Goal: Navigation & Orientation: Find specific page/section

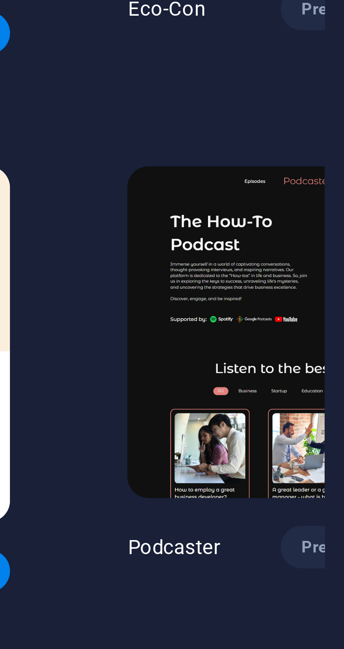
scroll to position [436, 167]
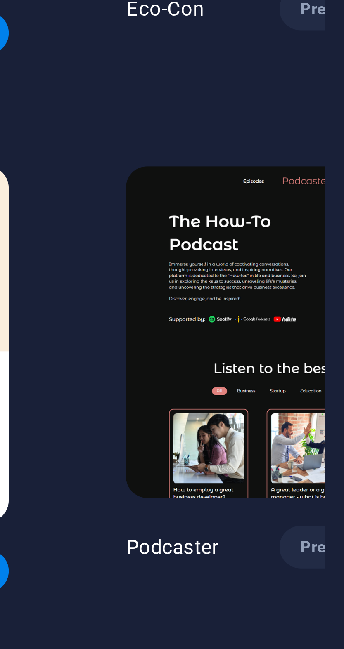
click at [313, 234] on span "Preview" at bounding box center [322, 237] width 18 height 7
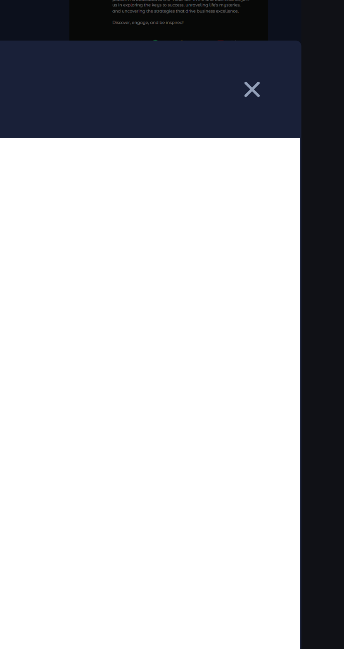
click at [316, 182] on icon "button" at bounding box center [315, 181] width 9 height 9
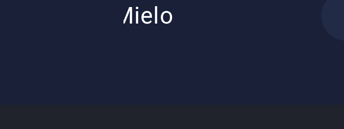
scroll to position [5273, 0]
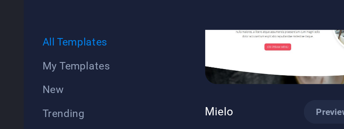
click at [54, 74] on span "My Templates" at bounding box center [51, 73] width 54 height 7
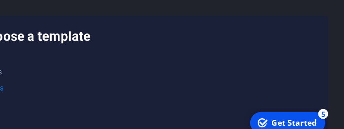
scroll to position [0, 0]
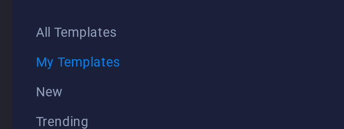
click at [49, 60] on span "All Templates" at bounding box center [51, 60] width 54 height 7
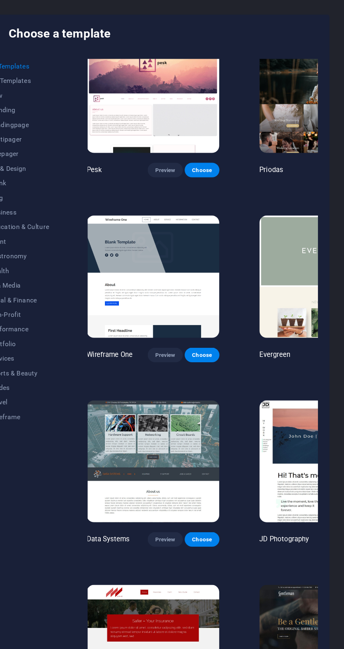
scroll to position [2706, 0]
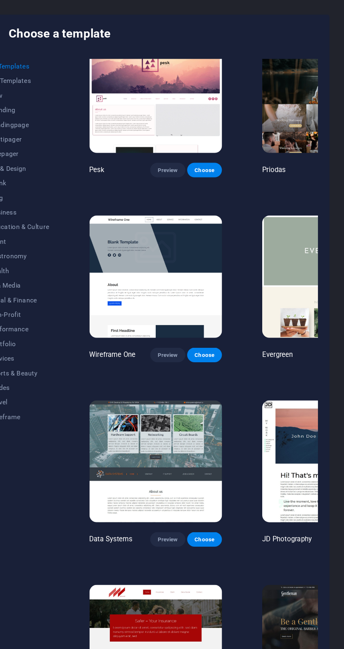
click at [181, 362] on img at bounding box center [174, 417] width 120 height 111
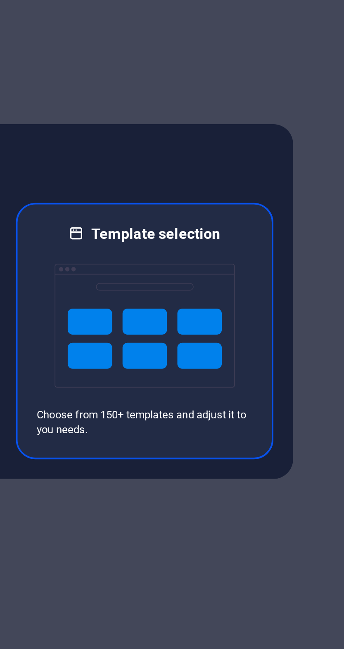
click at [254, 291] on h6 "Template selection" at bounding box center [247, 291] width 65 height 10
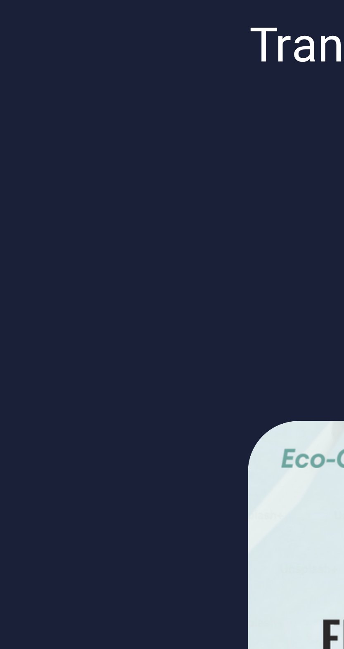
scroll to position [208, 157]
